Goal: Information Seeking & Learning: Check status

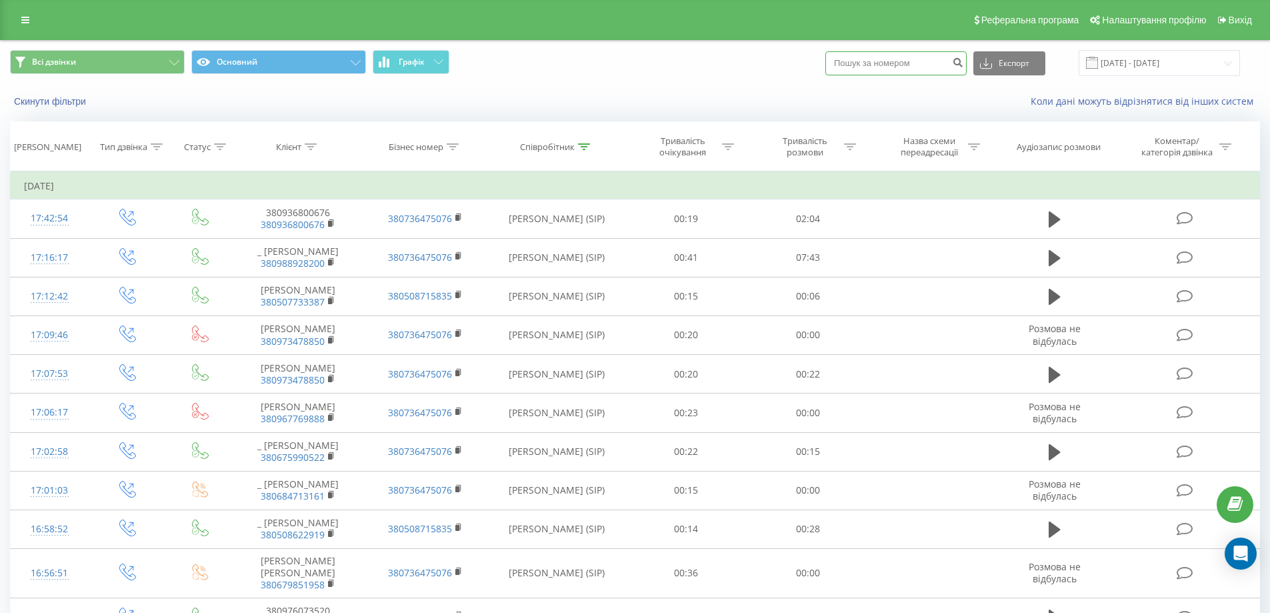
click at [895, 53] on input at bounding box center [895, 63] width 141 height 24
paste input "380934220073"
type input "380934220073"
click at [963, 64] on icon "submit" at bounding box center [957, 61] width 11 height 8
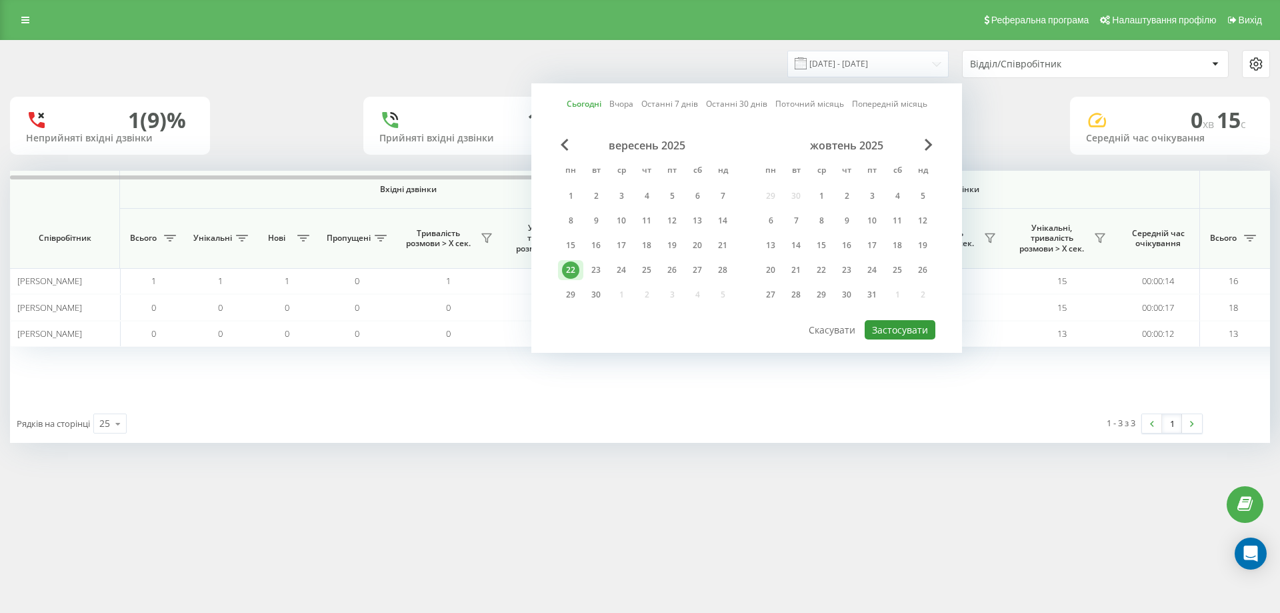
click at [893, 327] on button "Застосувати" at bounding box center [900, 329] width 71 height 19
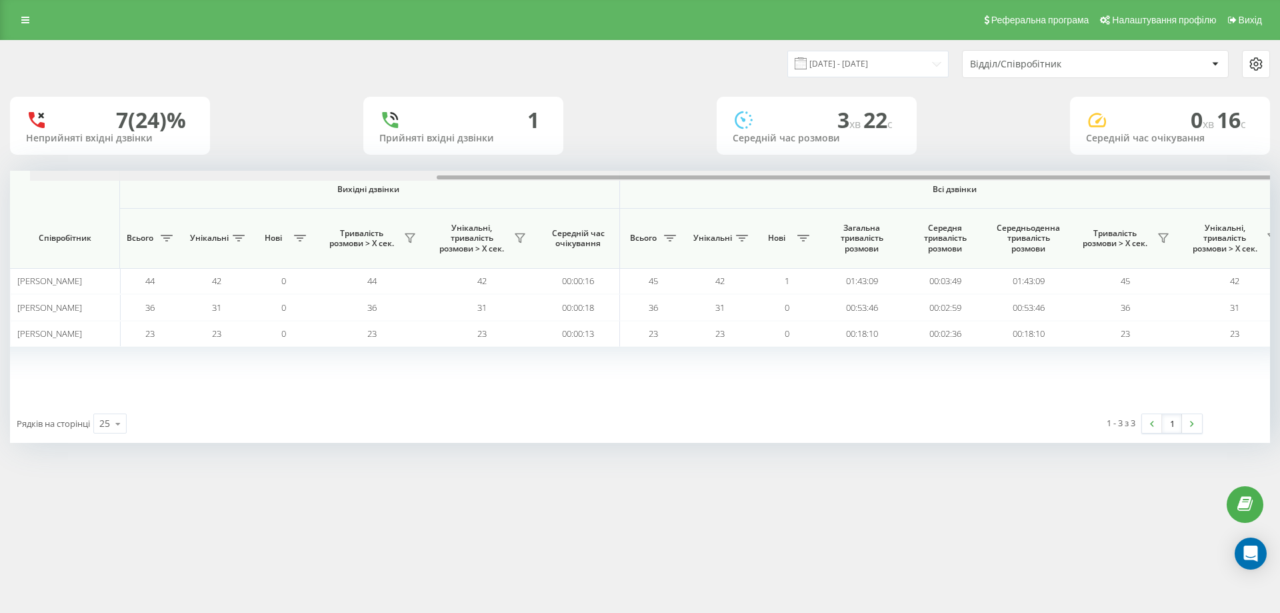
scroll to position [0, 600]
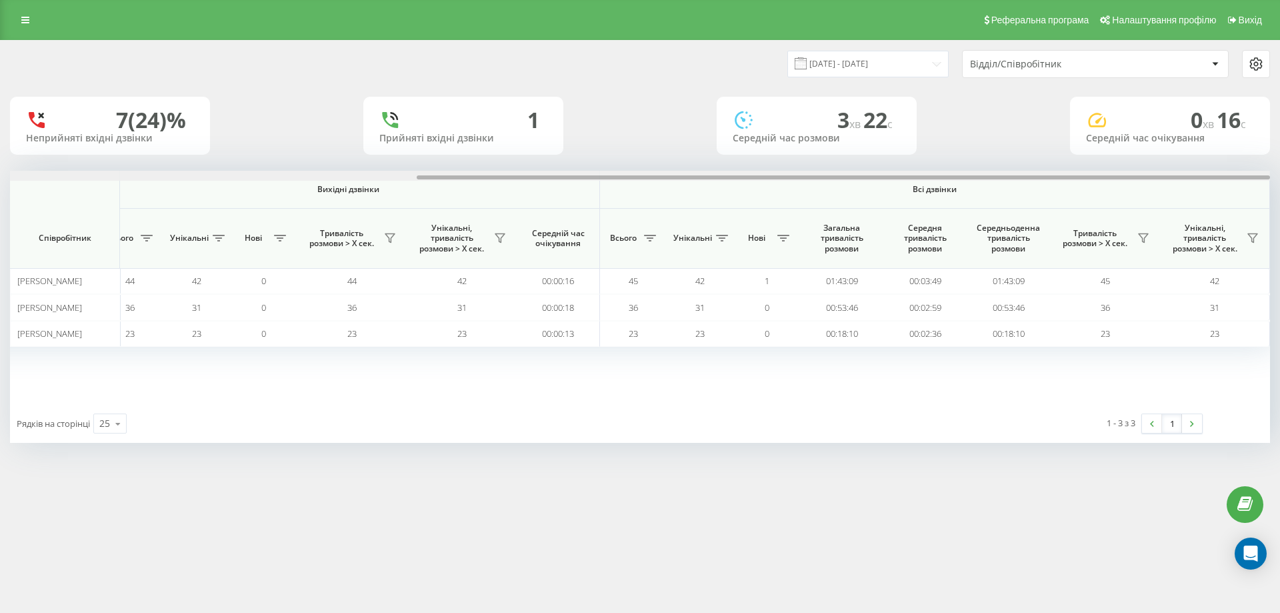
drag, startPoint x: 291, startPoint y: 176, endPoint x: 712, endPoint y: 183, distance: 421.4
click at [712, 183] on div "Вхідні дзвінки Вихідні дзвінки Всі дзвінки Співробітник Всього Унікальні Нові П…" at bounding box center [640, 287] width 1260 height 233
click at [712, 183] on th "Всі дзвінки" at bounding box center [935, 190] width 670 height 38
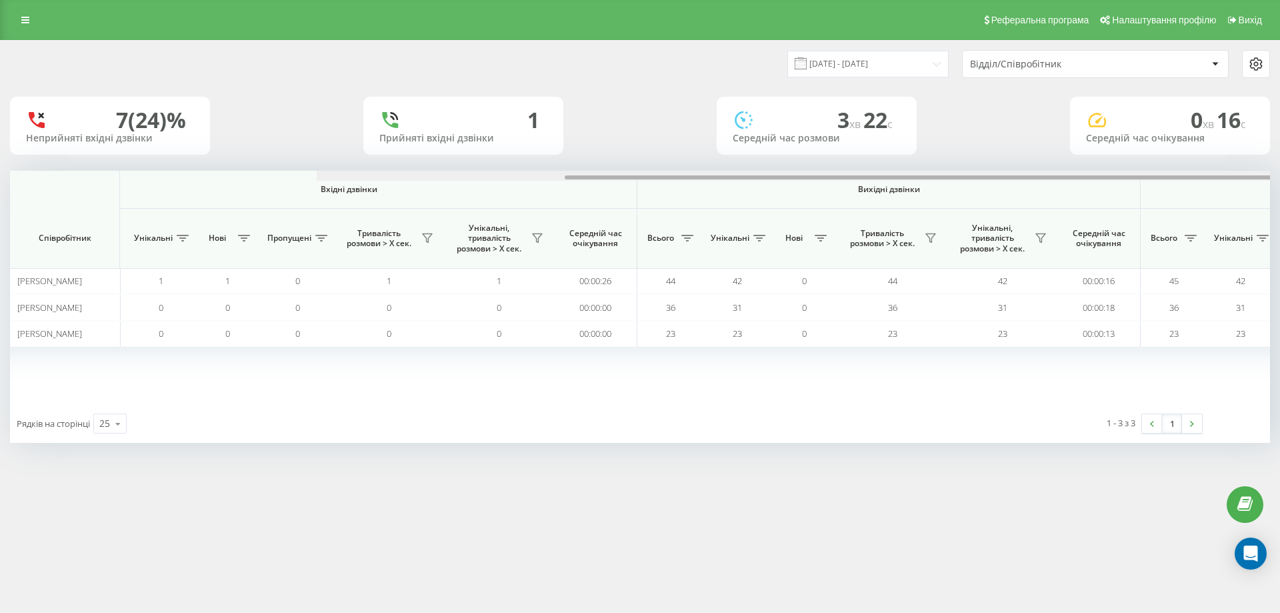
scroll to position [0, 0]
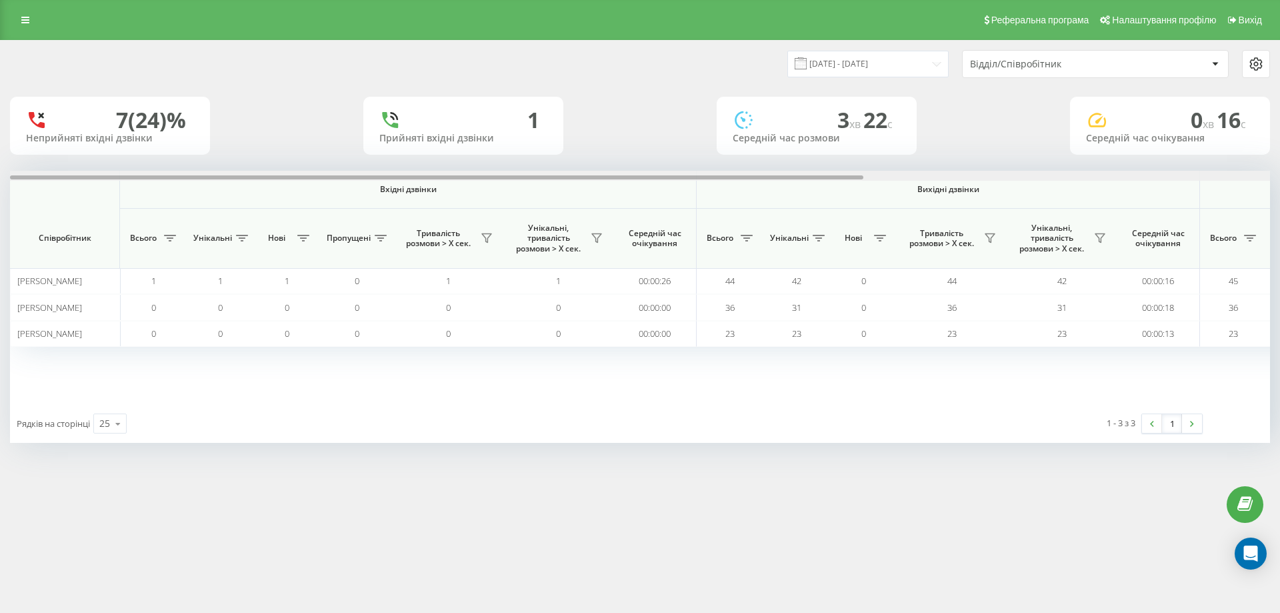
drag, startPoint x: 816, startPoint y: 176, endPoint x: 290, endPoint y: 186, distance: 526.1
click at [290, 186] on div "Вхідні дзвінки Вихідні дзвінки Всі дзвінки Співробітник Всього Унікальні Нові П…" at bounding box center [640, 287] width 1260 height 233
click at [1026, 73] on div "Відділ/Співробітник" at bounding box center [1095, 64] width 265 height 27
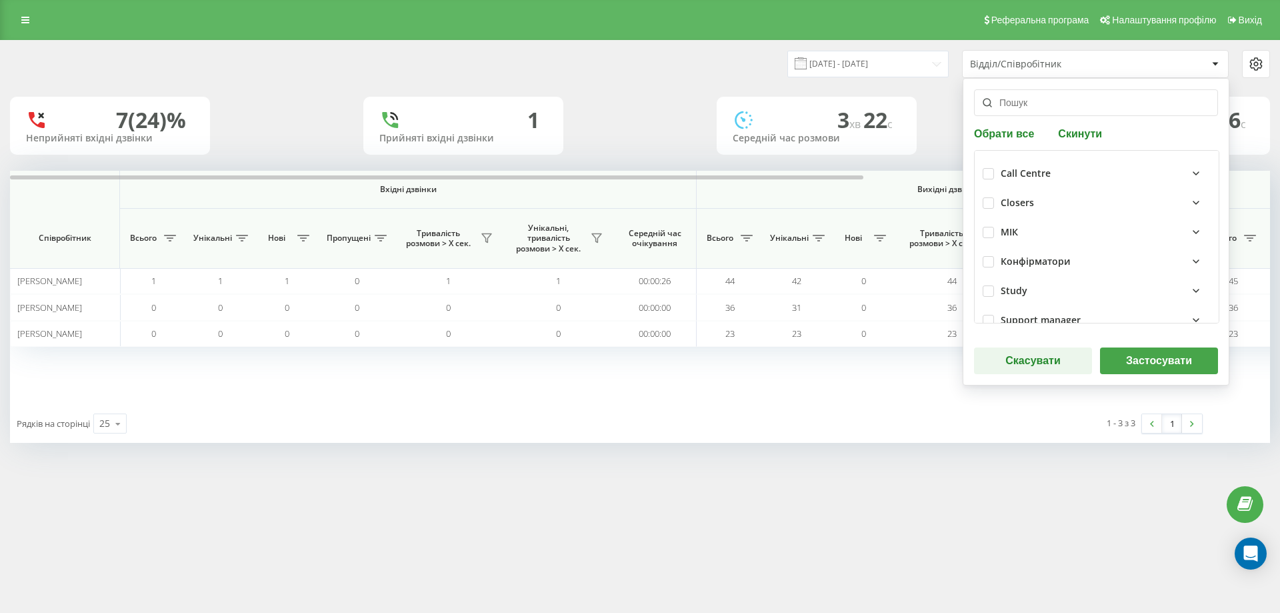
click at [1145, 356] on button "Застосувати" at bounding box center [1159, 360] width 118 height 27
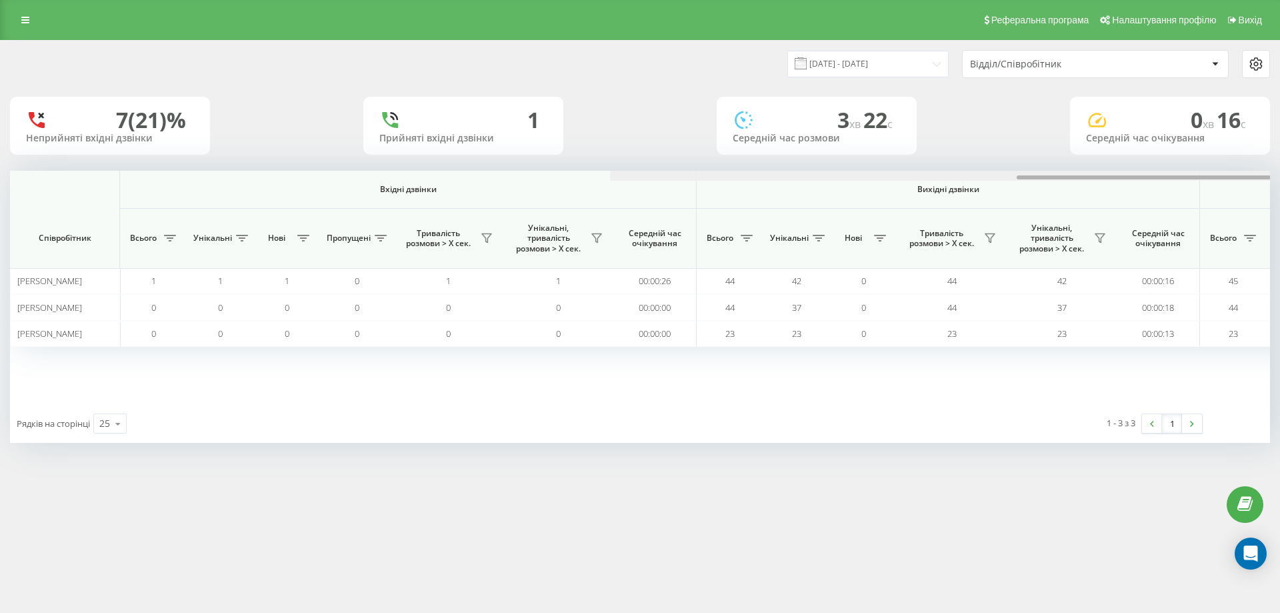
scroll to position [0, 600]
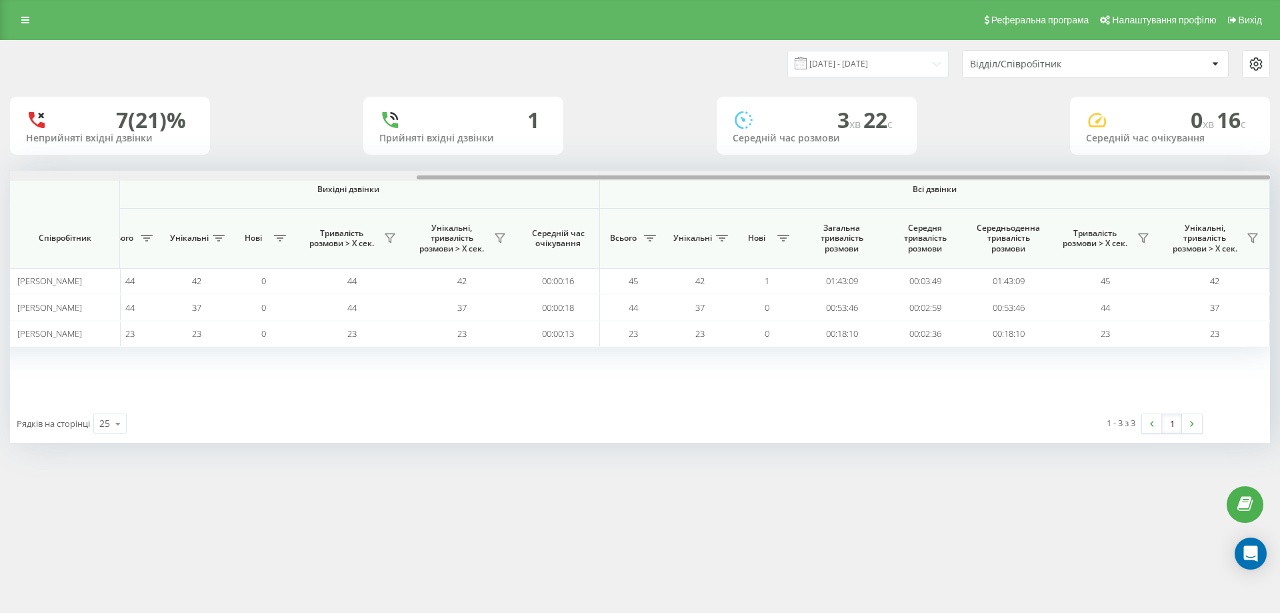
drag, startPoint x: 593, startPoint y: 181, endPoint x: 615, endPoint y: 181, distance: 22.0
click at [615, 181] on div at bounding box center [640, 176] width 1260 height 10
drag, startPoint x: 614, startPoint y: 181, endPoint x: 783, endPoint y: 173, distance: 169.5
click at [783, 173] on div at bounding box center [640, 176] width 1260 height 10
click at [1013, 72] on div "Відділ/Співробітник" at bounding box center [1095, 64] width 265 height 27
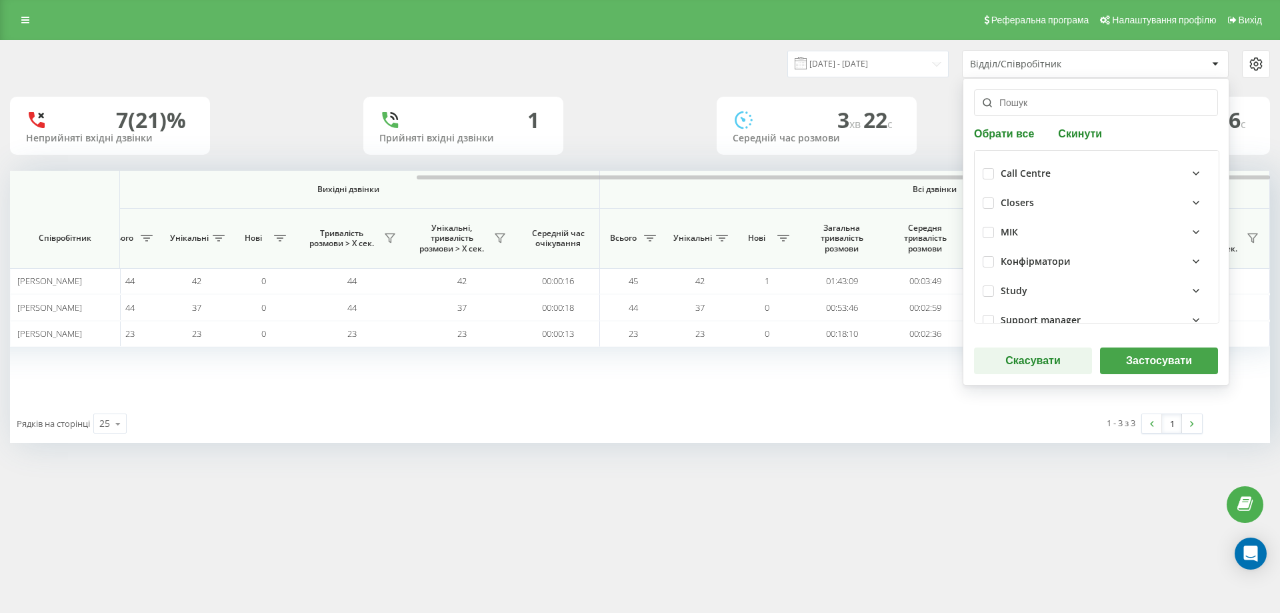
click at [993, 205] on div "Closers" at bounding box center [1097, 202] width 228 height 29
click at [985, 197] on label at bounding box center [988, 197] width 11 height 0
checkbox input "true"
click at [1161, 372] on button "Застосувати" at bounding box center [1159, 360] width 118 height 27
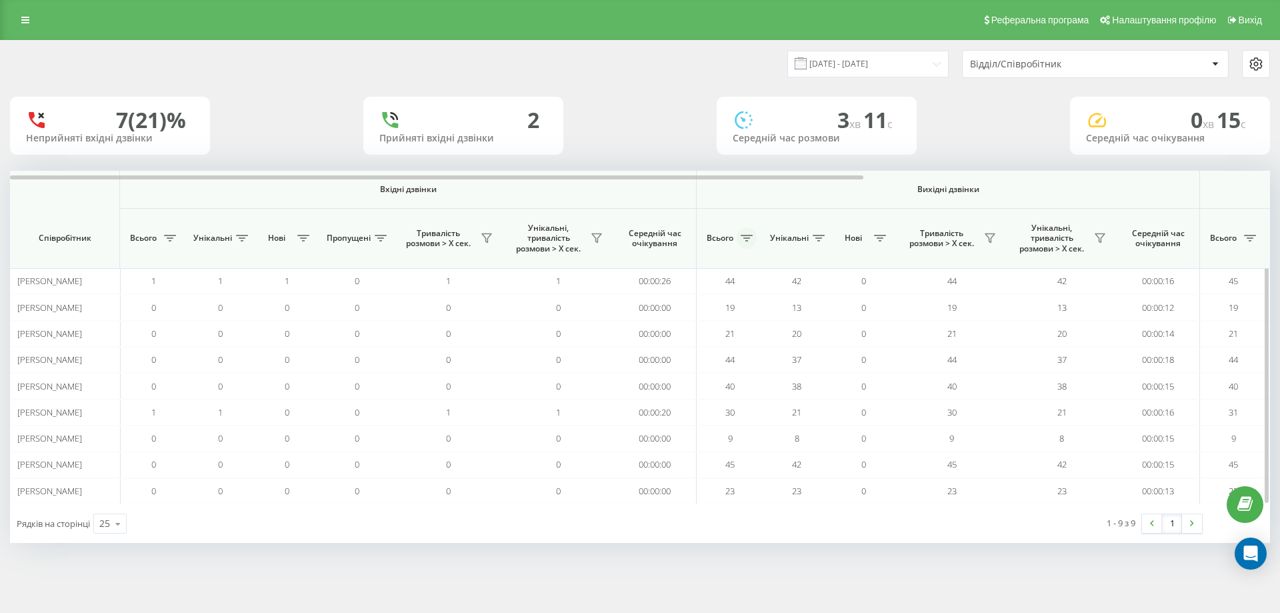
click at [749, 238] on icon at bounding box center [747, 238] width 12 height 7
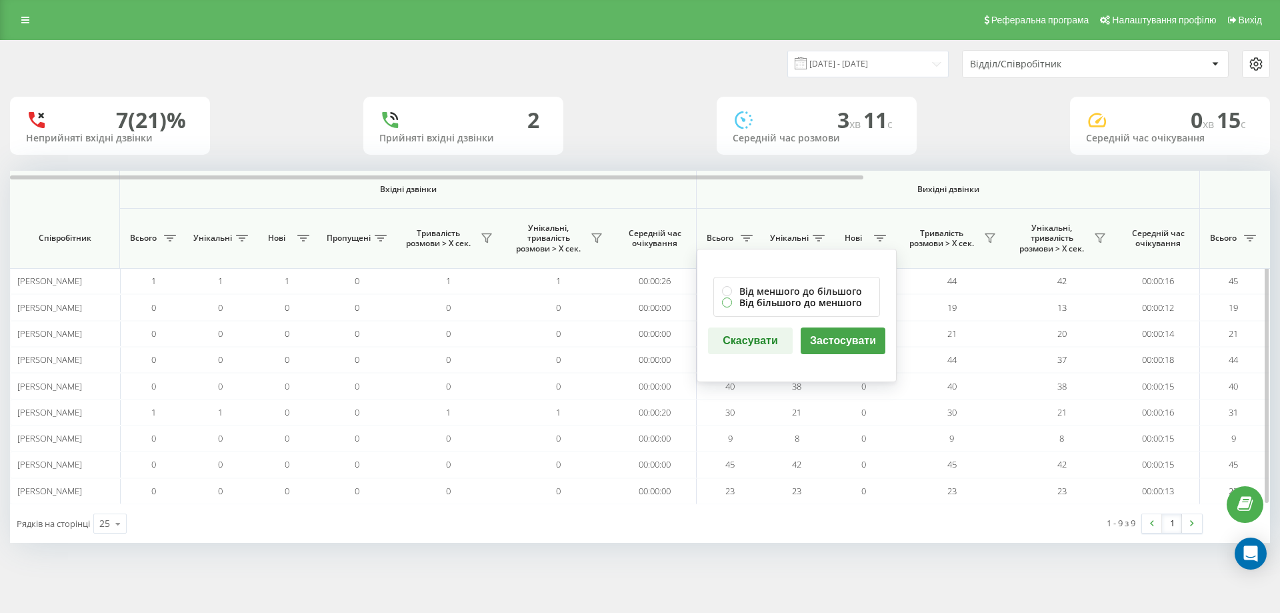
click at [743, 304] on label "Від більшого до меншого" at bounding box center [796, 302] width 149 height 11
radio input "true"
click at [849, 339] on button "Застосувати" at bounding box center [843, 340] width 85 height 27
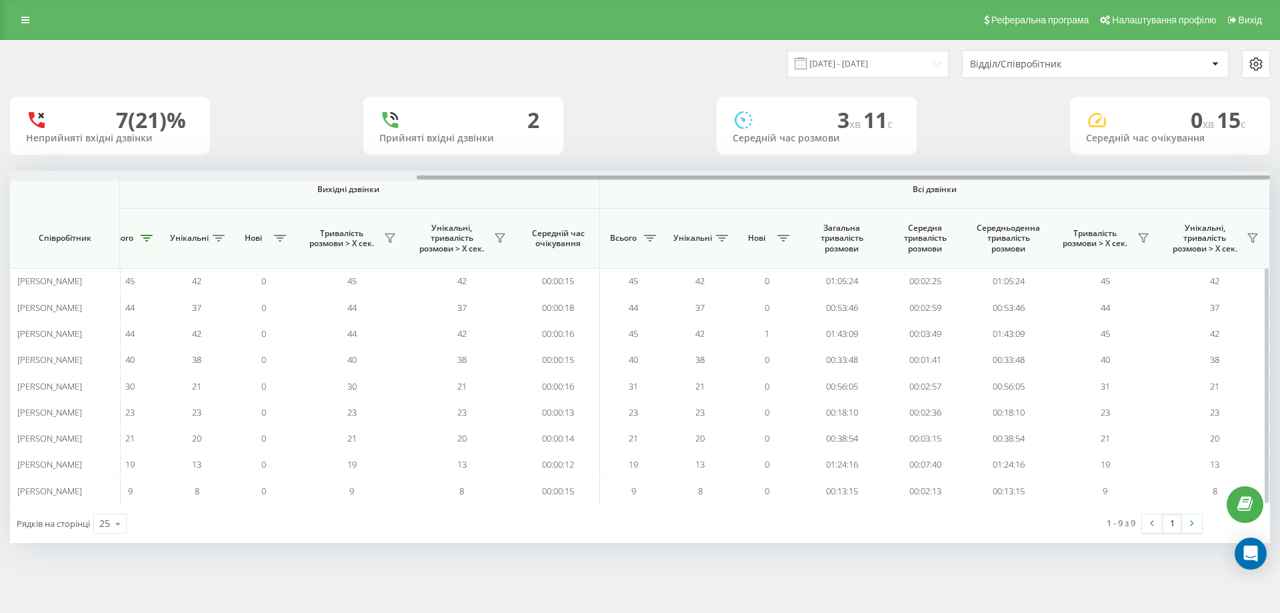
drag, startPoint x: 519, startPoint y: 177, endPoint x: 965, endPoint y: 215, distance: 447.6
click at [963, 207] on div "Вхідні дзвінки Вихідні дзвінки Всі дзвінки Співробітник Всього Унікальні Нові П…" at bounding box center [640, 337] width 1260 height 333
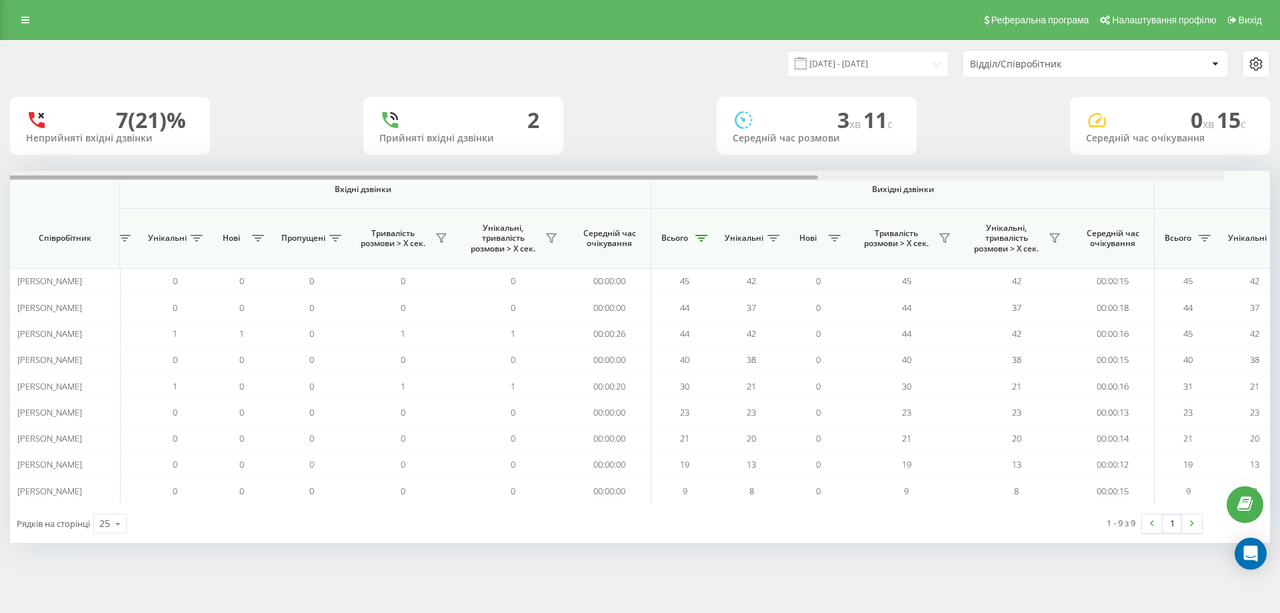
scroll to position [0, 0]
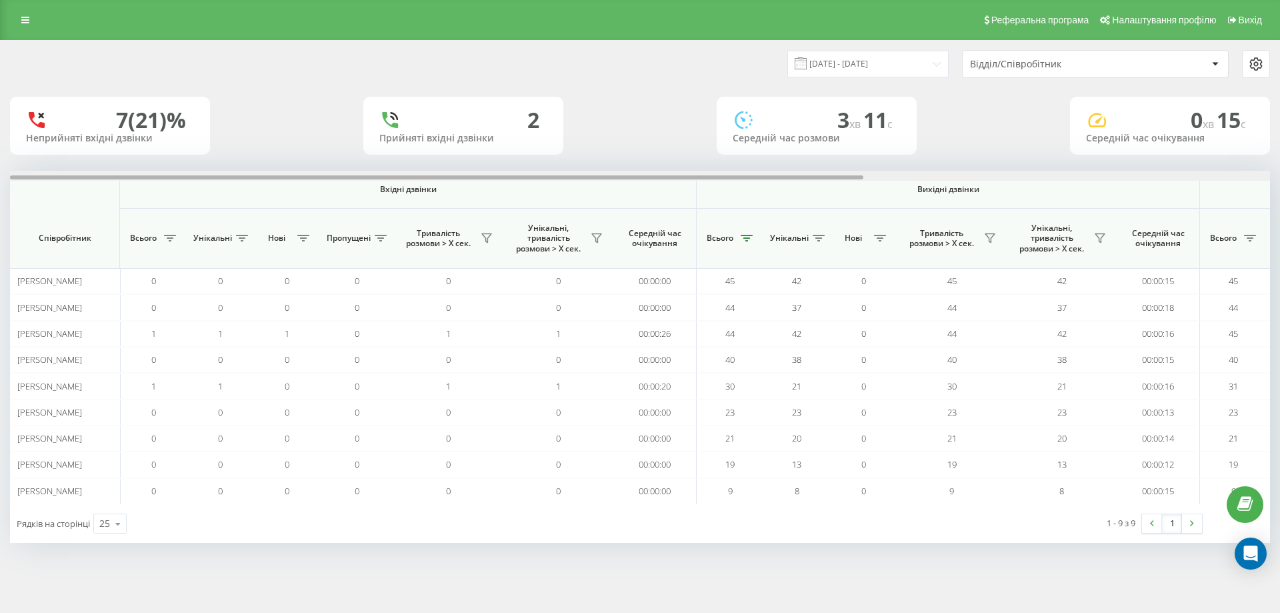
drag, startPoint x: 787, startPoint y: 177, endPoint x: 355, endPoint y: 143, distance: 433.4
click at [347, 143] on div "22.09.2025 - 22.09.2025 Відділ/Співробітник 7 (21)% Неприйняті вхідні дзвінки 2…" at bounding box center [640, 292] width 1260 height 502
click at [934, 66] on input "22.09.2025 - 22.09.2025" at bounding box center [867, 64] width 161 height 26
click at [1039, 65] on div "Відділ/Співробітник" at bounding box center [1049, 64] width 159 height 11
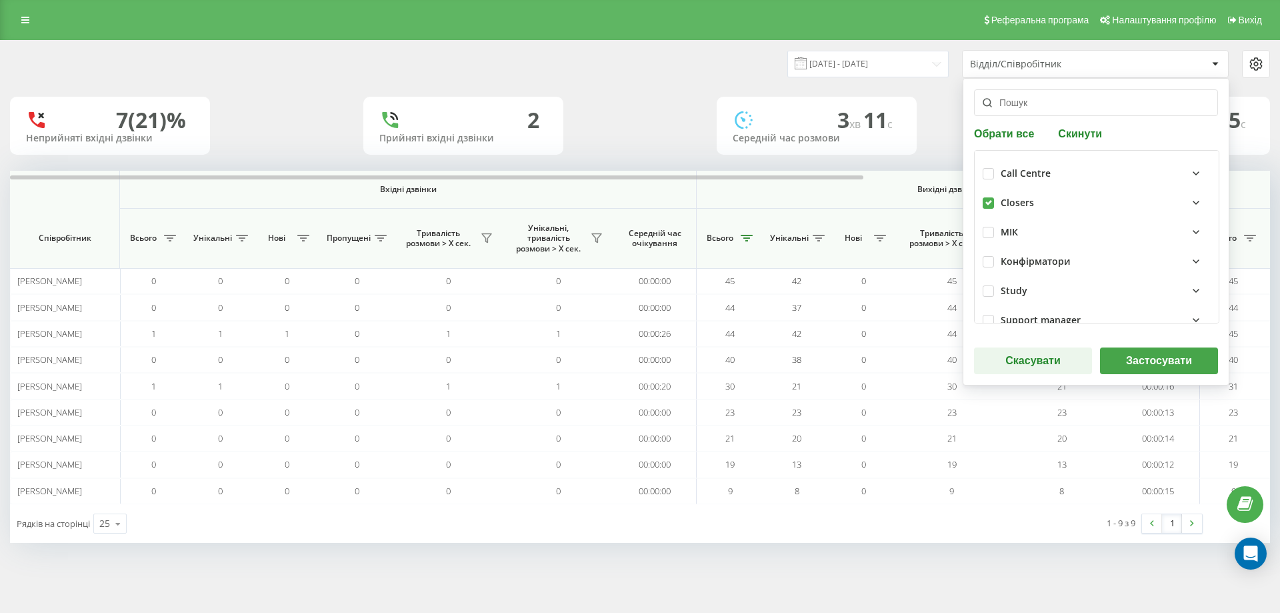
drag, startPoint x: 987, startPoint y: 208, endPoint x: 998, endPoint y: 215, distance: 12.6
click at [988, 197] on label at bounding box center [988, 197] width 11 height 0
checkbox input "false"
click at [1165, 364] on button "Застосувати" at bounding box center [1159, 360] width 118 height 27
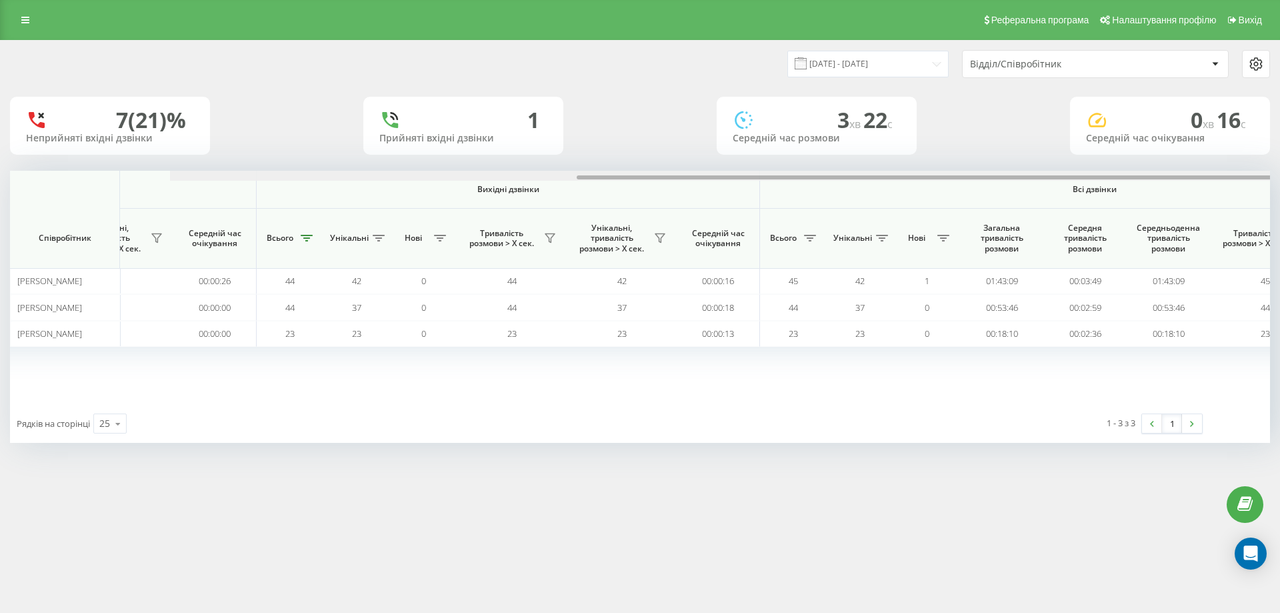
scroll to position [0, 600]
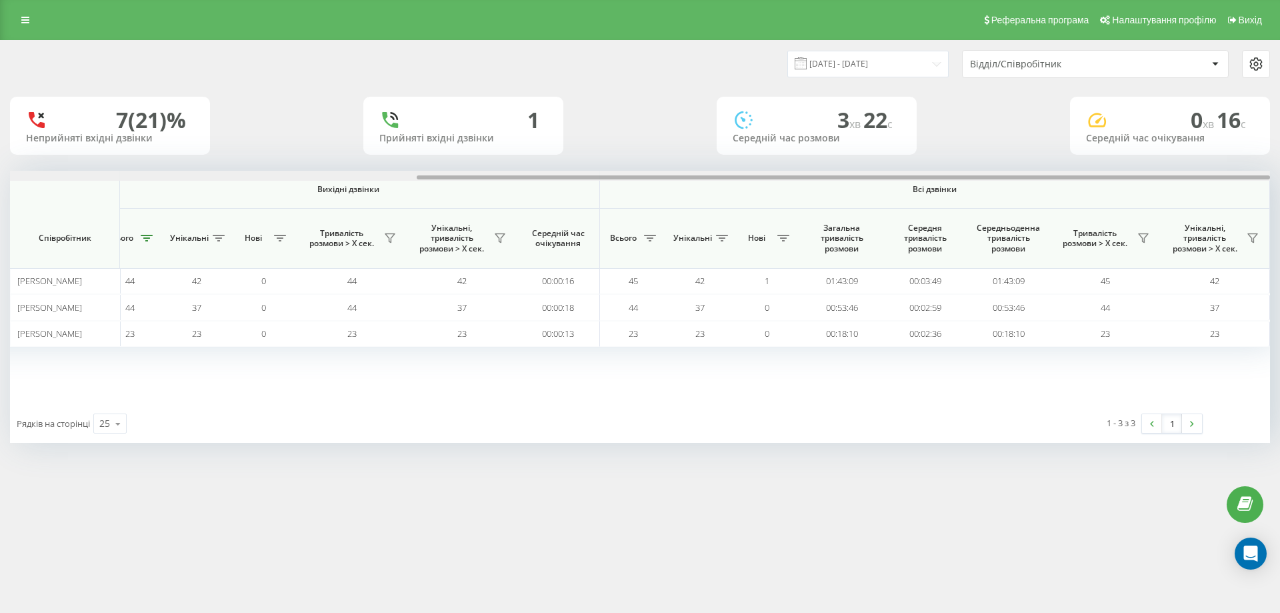
drag, startPoint x: 655, startPoint y: 177, endPoint x: 1176, endPoint y: 194, distance: 520.9
click at [1207, 183] on div "Вхідні дзвінки Вихідні дзвінки Всі дзвінки Співробітник Всього Унікальні Нові П…" at bounding box center [640, 287] width 1260 height 233
